Goal: Information Seeking & Learning: Learn about a topic

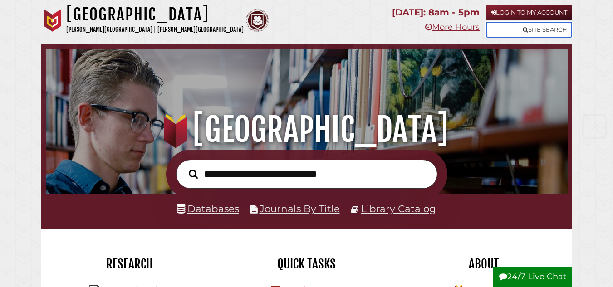
click at [562, 27] on link "Site Search" at bounding box center [529, 30] width 86 height 16
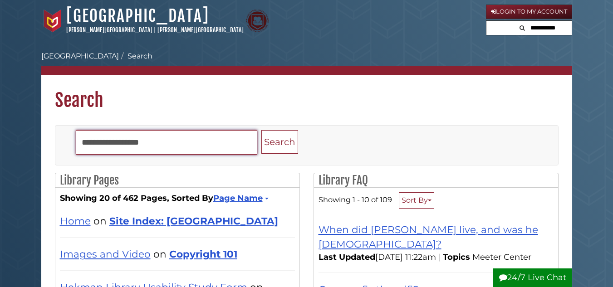
click at [198, 141] on input "Search" at bounding box center [167, 142] width 182 height 25
type input "*******"
click at [261, 130] on button "Search" at bounding box center [279, 142] width 37 height 24
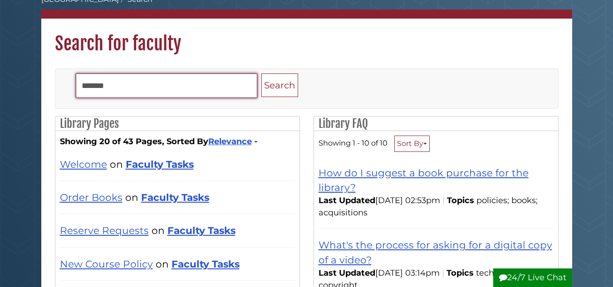
scroll to position [91, 0]
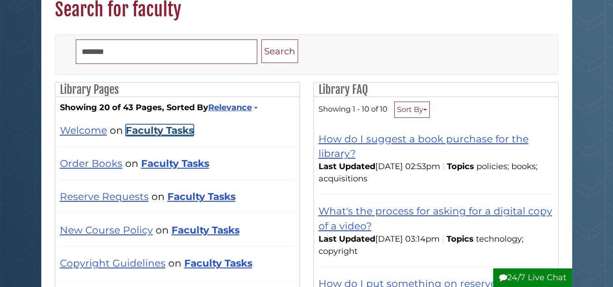
click at [176, 129] on link "Faculty Tasks" at bounding box center [160, 130] width 68 height 12
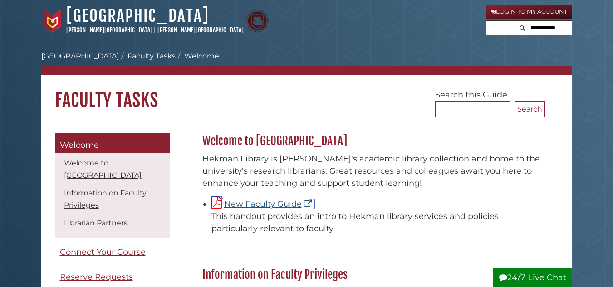
click at [260, 203] on link "New Faculty Guide" at bounding box center [263, 204] width 103 height 10
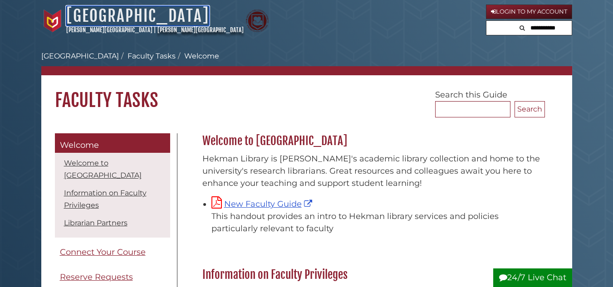
drag, startPoint x: 160, startPoint y: 10, endPoint x: 179, endPoint y: 26, distance: 24.8
click at [160, 10] on link "[GEOGRAPHIC_DATA]" at bounding box center [137, 16] width 143 height 20
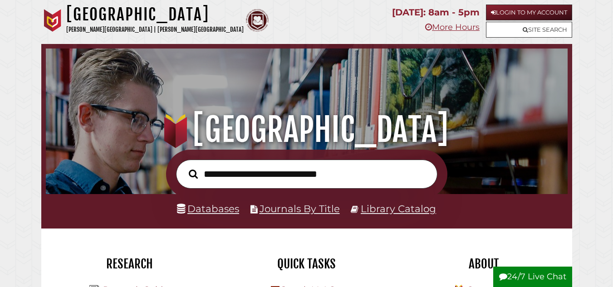
scroll to position [182, 0]
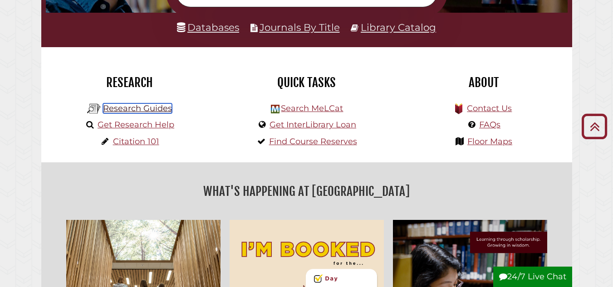
click at [155, 112] on link "Research Guides" at bounding box center [137, 108] width 69 height 10
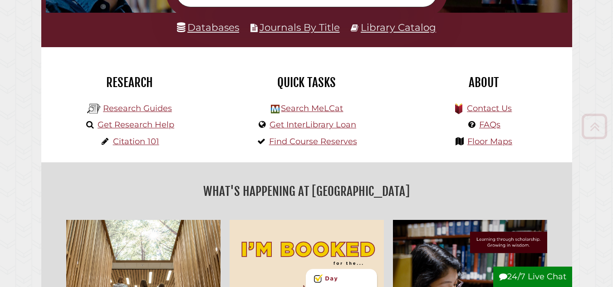
scroll to position [172, 517]
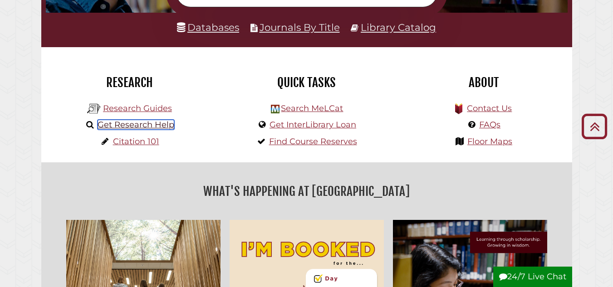
click at [153, 126] on link "Get Research Help" at bounding box center [136, 125] width 77 height 10
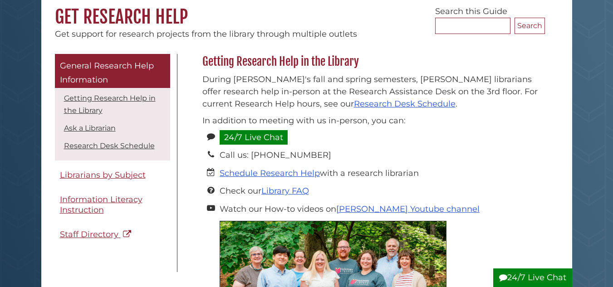
scroll to position [91, 0]
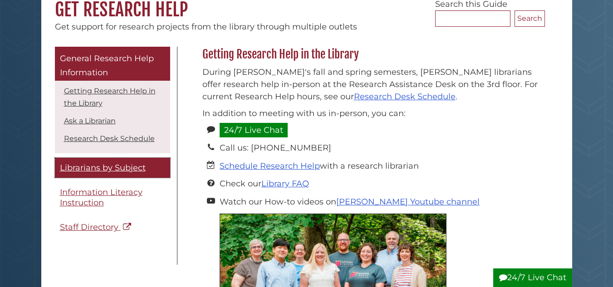
click at [132, 167] on span "Librarians by Subject" at bounding box center [103, 168] width 86 height 10
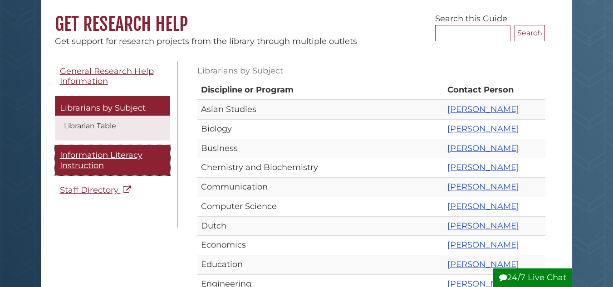
scroll to position [91, 0]
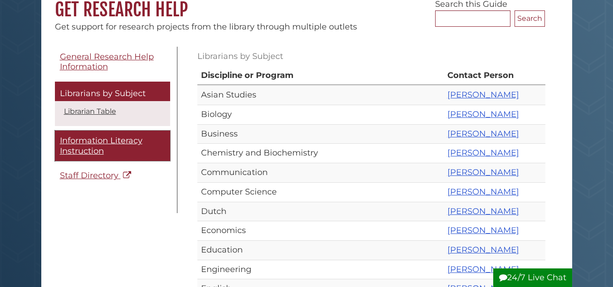
click at [89, 142] on span "Information Literacy Instruction" at bounding box center [101, 146] width 83 height 20
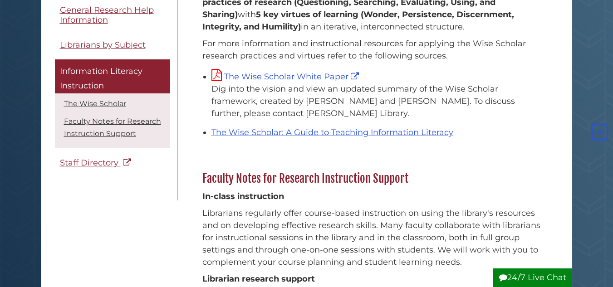
scroll to position [318, 0]
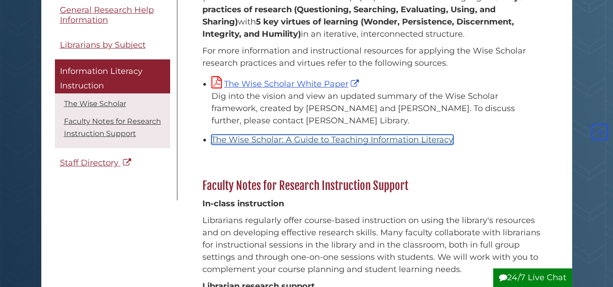
click at [289, 135] on link "The Wise Scholar: A Guide to Teaching Information Literacy" at bounding box center [333, 140] width 242 height 10
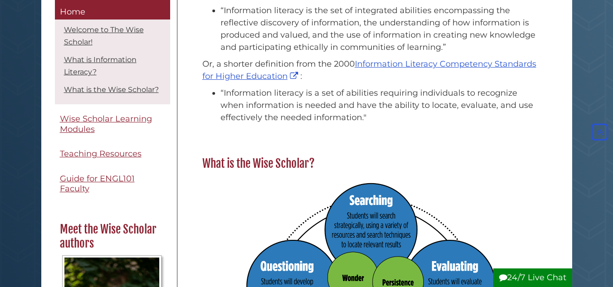
scroll to position [272, 0]
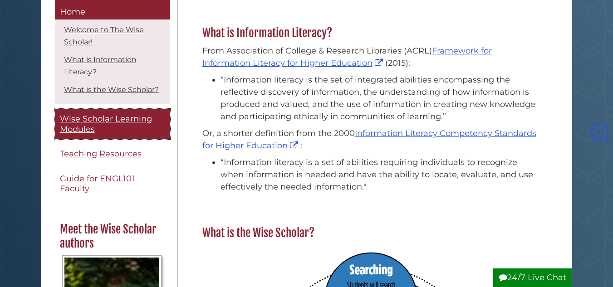
click at [132, 137] on link "Wise Scholar Learning Modules" at bounding box center [112, 124] width 115 height 30
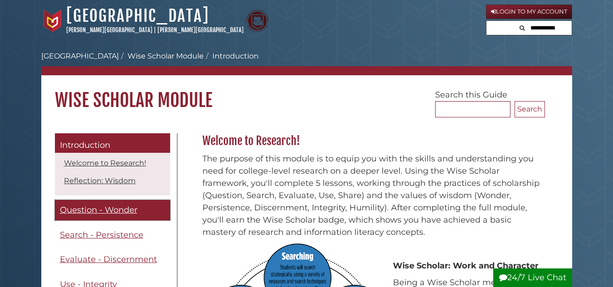
click at [125, 209] on span "Question - Wonder" at bounding box center [99, 210] width 78 height 10
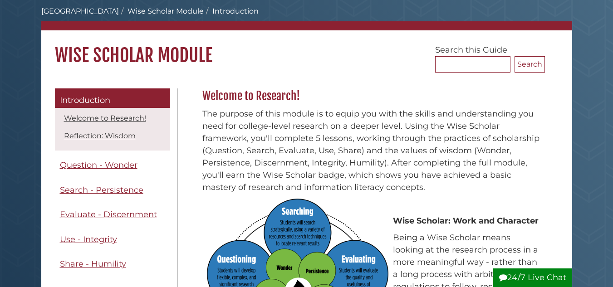
scroll to position [45, 0]
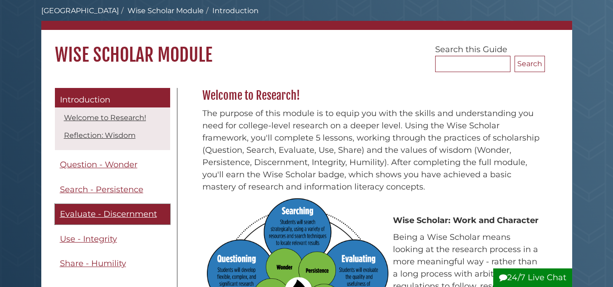
click at [145, 213] on span "Evaluate - Discernment" at bounding box center [108, 214] width 97 height 10
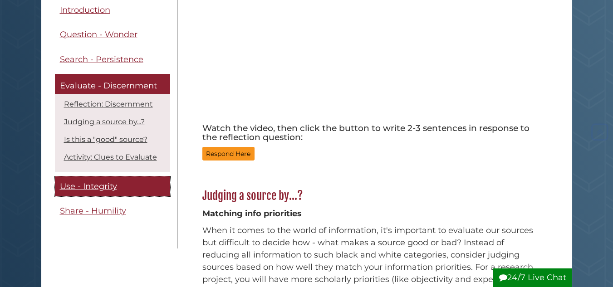
scroll to position [182, 0]
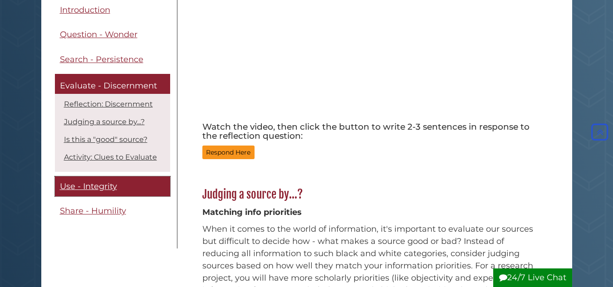
click at [102, 194] on link "Use - Integrity" at bounding box center [112, 187] width 115 height 20
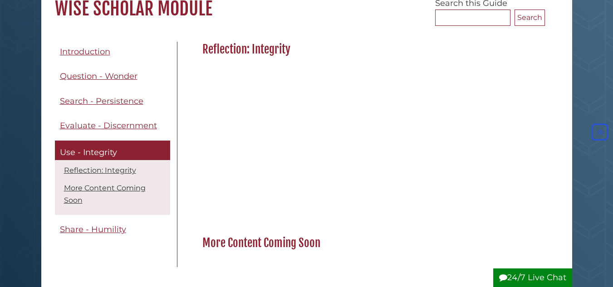
scroll to position [91, 0]
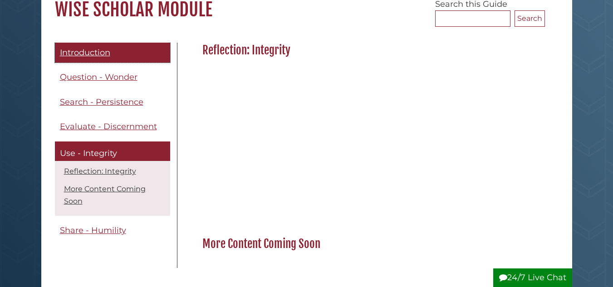
click at [100, 56] on span "Introduction" at bounding box center [85, 53] width 50 height 10
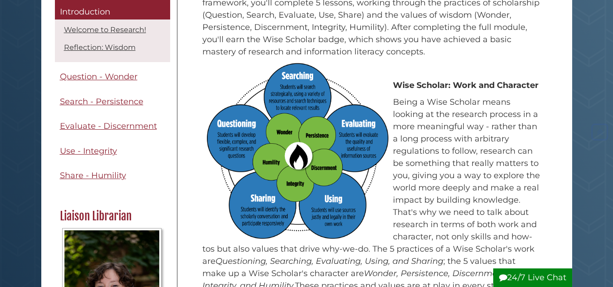
scroll to position [182, 0]
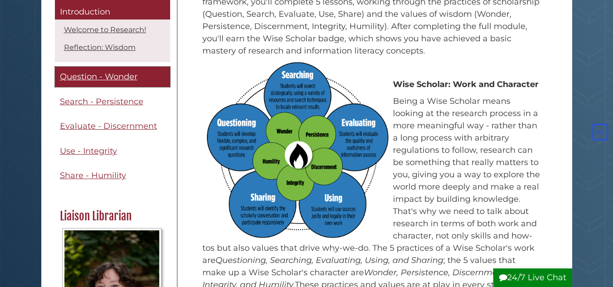
click at [133, 82] on span "Question - Wonder" at bounding box center [99, 77] width 78 height 10
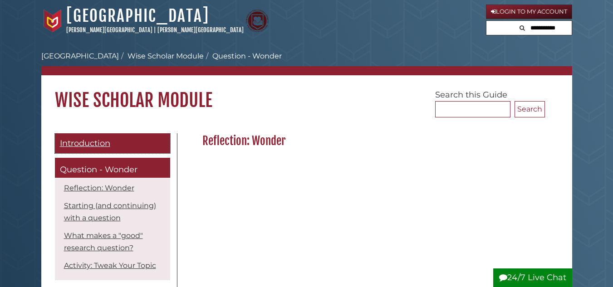
click at [109, 148] on span "Introduction" at bounding box center [85, 143] width 50 height 10
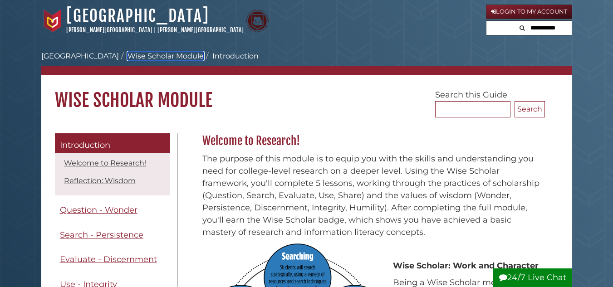
click at [143, 56] on link "Wise Scholar Module" at bounding box center [166, 56] width 76 height 9
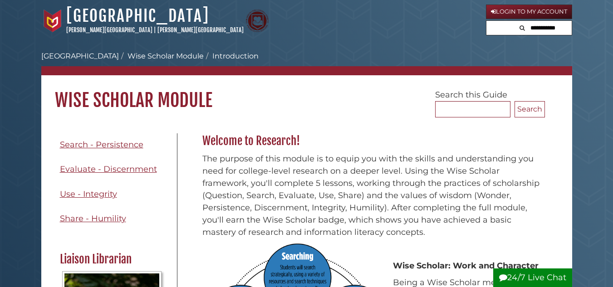
scroll to position [91, 0]
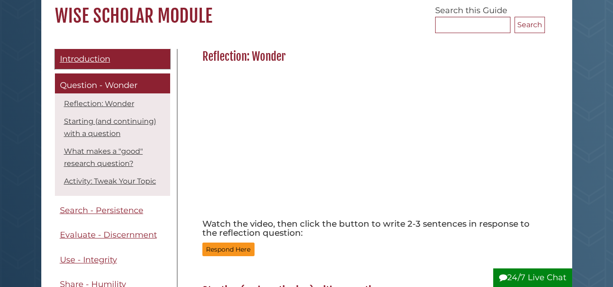
scroll to position [91, 0]
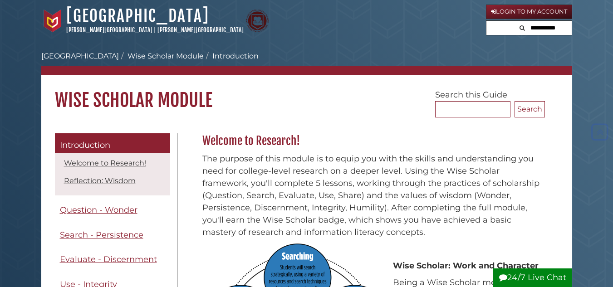
scroll to position [182, 0]
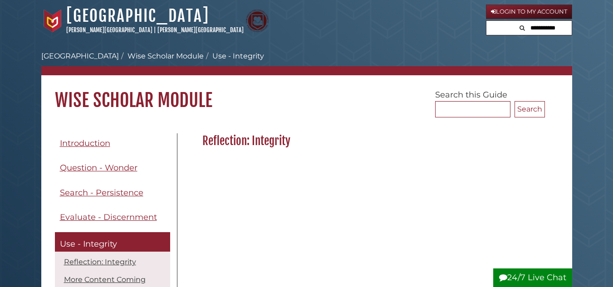
scroll to position [91, 0]
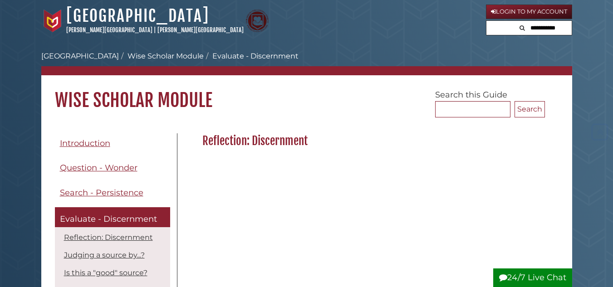
scroll to position [182, 0]
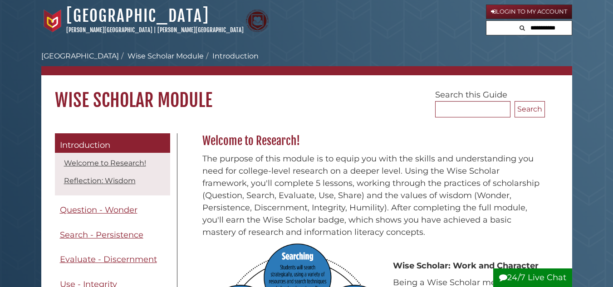
scroll to position [45, 0]
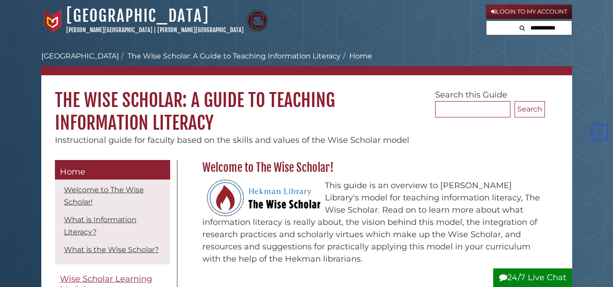
scroll to position [272, 0]
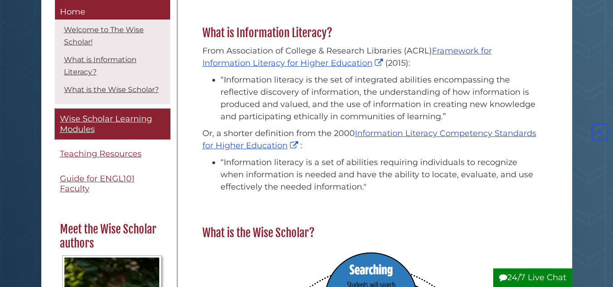
click at [125, 140] on link "Wise Scholar Learning Modules" at bounding box center [112, 124] width 115 height 30
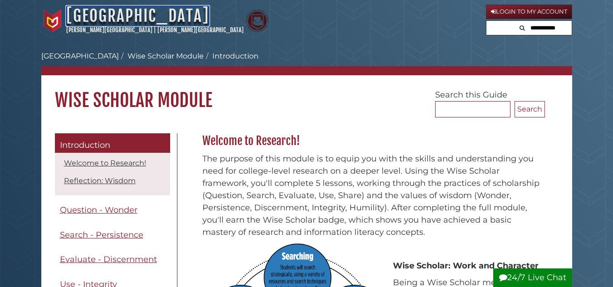
click at [166, 18] on link "[GEOGRAPHIC_DATA]" at bounding box center [137, 16] width 143 height 20
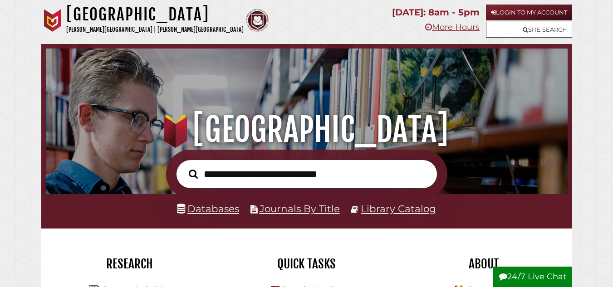
scroll to position [172, 517]
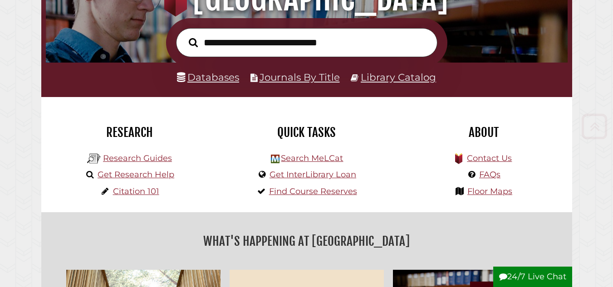
scroll to position [136, 0]
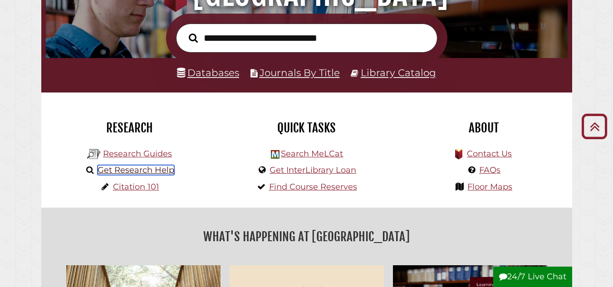
click at [161, 171] on link "Get Research Help" at bounding box center [136, 170] width 77 height 10
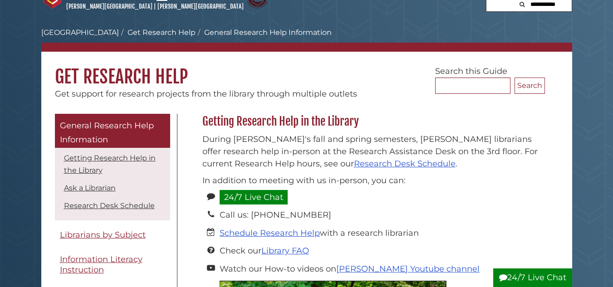
scroll to position [45, 0]
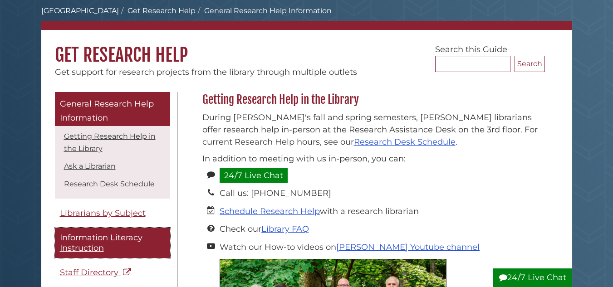
click at [110, 235] on span "Information Literacy Instruction" at bounding box center [101, 243] width 83 height 20
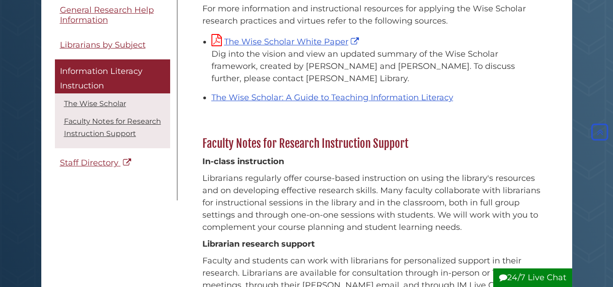
scroll to position [363, 0]
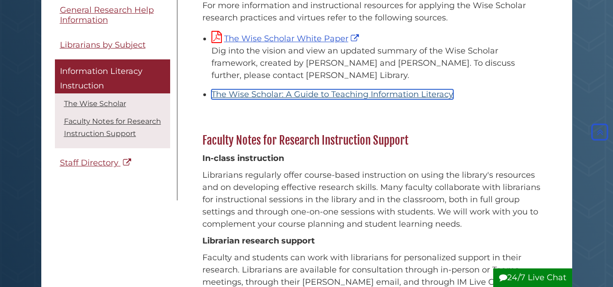
click at [321, 89] on link "The Wise Scholar: A Guide to Teaching Information Literacy" at bounding box center [333, 94] width 242 height 10
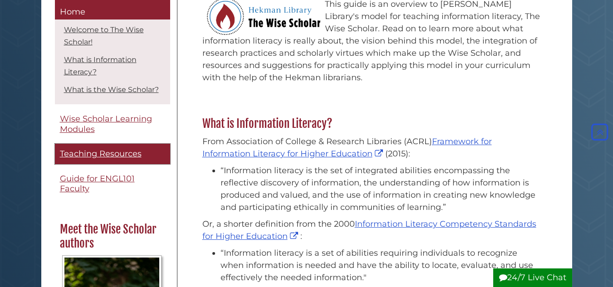
click at [112, 160] on link "Teaching Resources" at bounding box center [112, 154] width 115 height 20
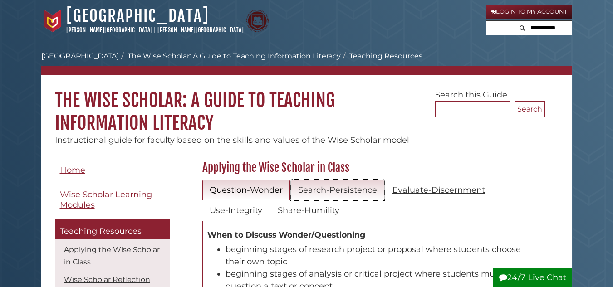
click at [332, 196] on link "Search-Persistence" at bounding box center [338, 190] width 94 height 21
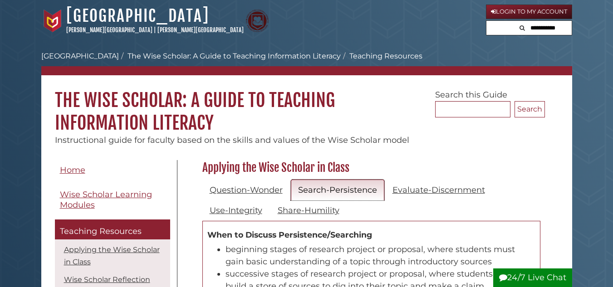
scroll to position [398, 347]
click at [261, 188] on link "Question-Wonder" at bounding box center [246, 190] width 88 height 21
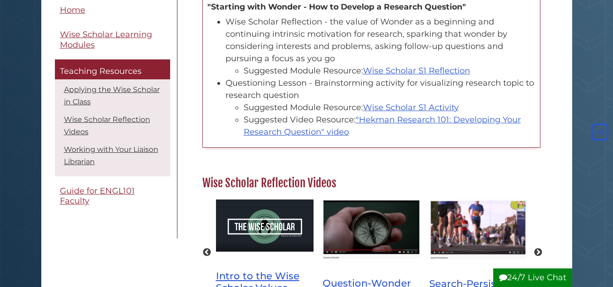
scroll to position [454, 0]
